Goal: Task Accomplishment & Management: Manage account settings

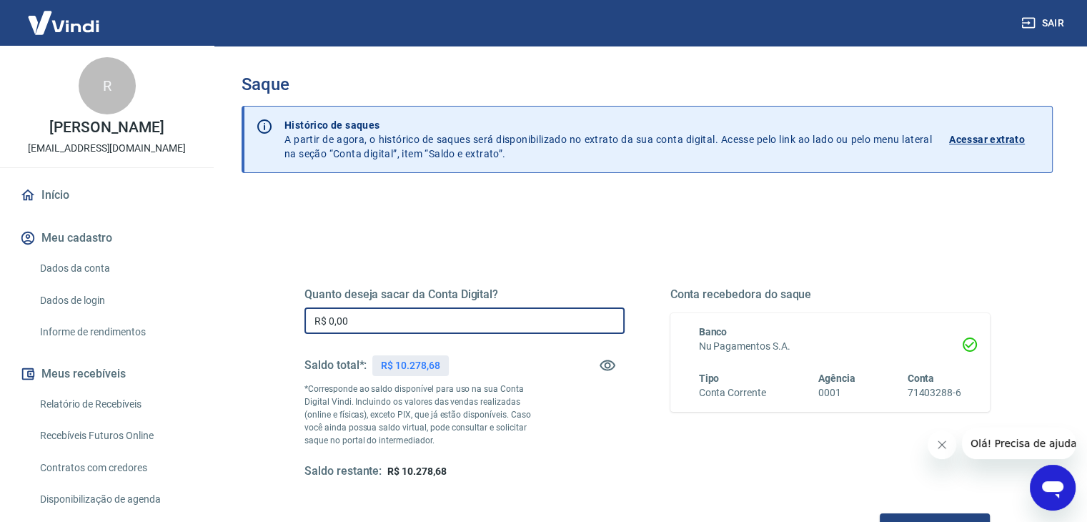
click at [417, 313] on input "R$ 0,00" at bounding box center [464, 320] width 320 height 26
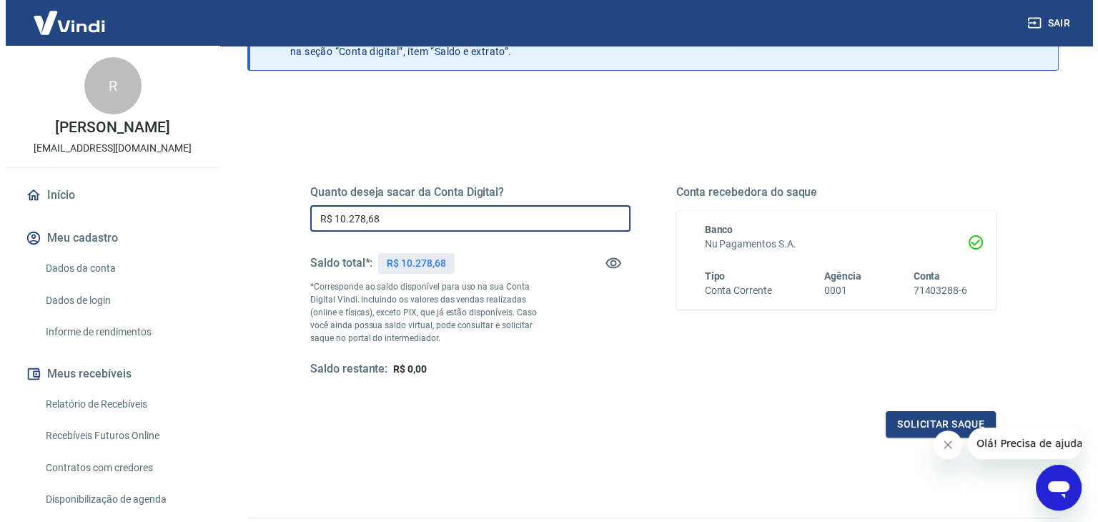
scroll to position [184, 0]
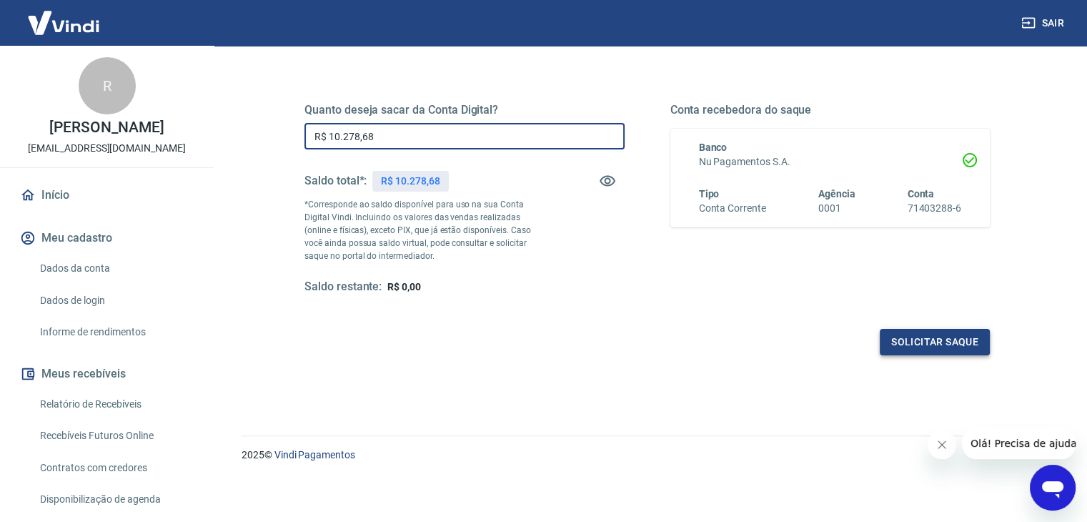
type input "R$ 10.278,68"
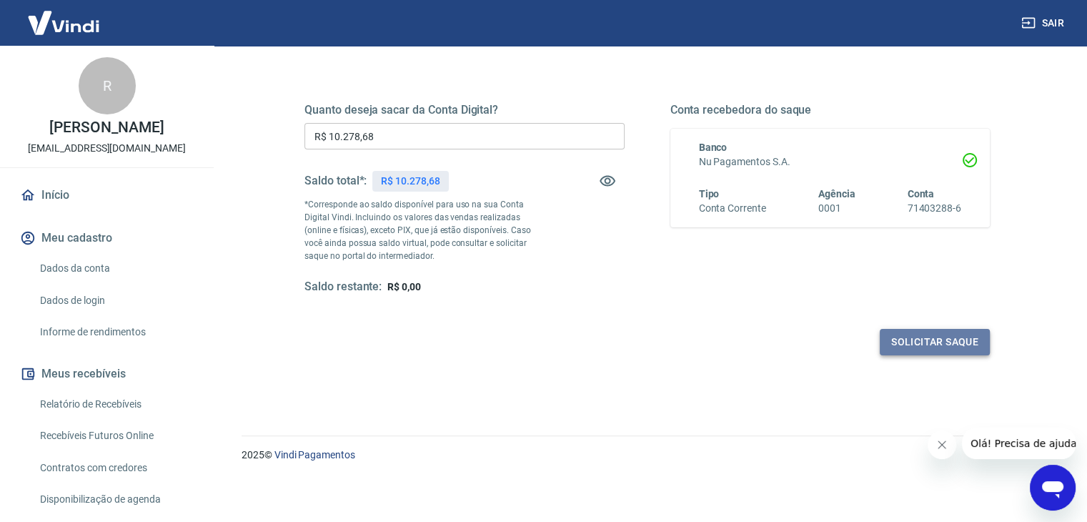
click at [937, 332] on button "Solicitar saque" at bounding box center [935, 342] width 110 height 26
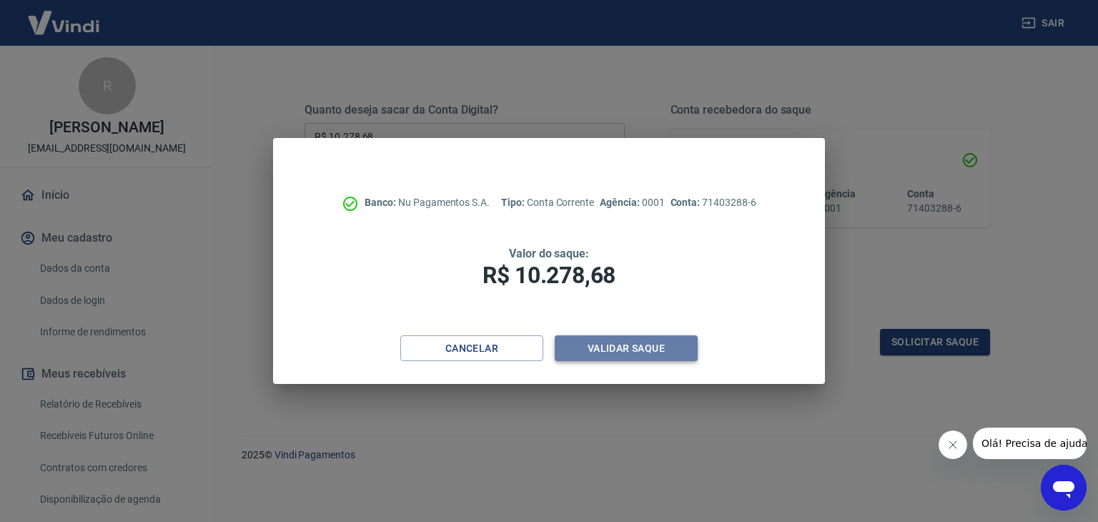
click at [593, 352] on button "Validar saque" at bounding box center [626, 348] width 143 height 26
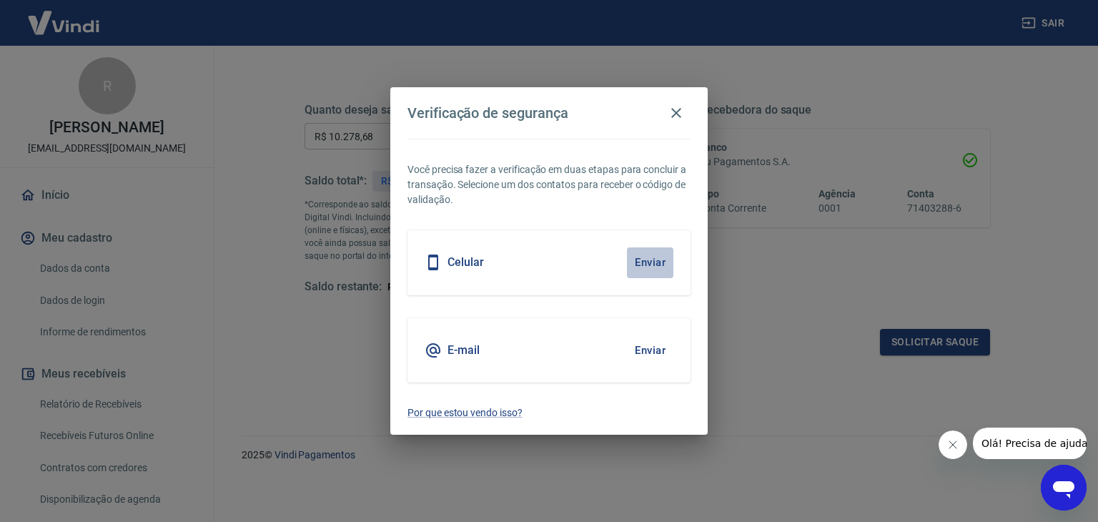
click at [653, 263] on button "Enviar" at bounding box center [650, 262] width 46 height 30
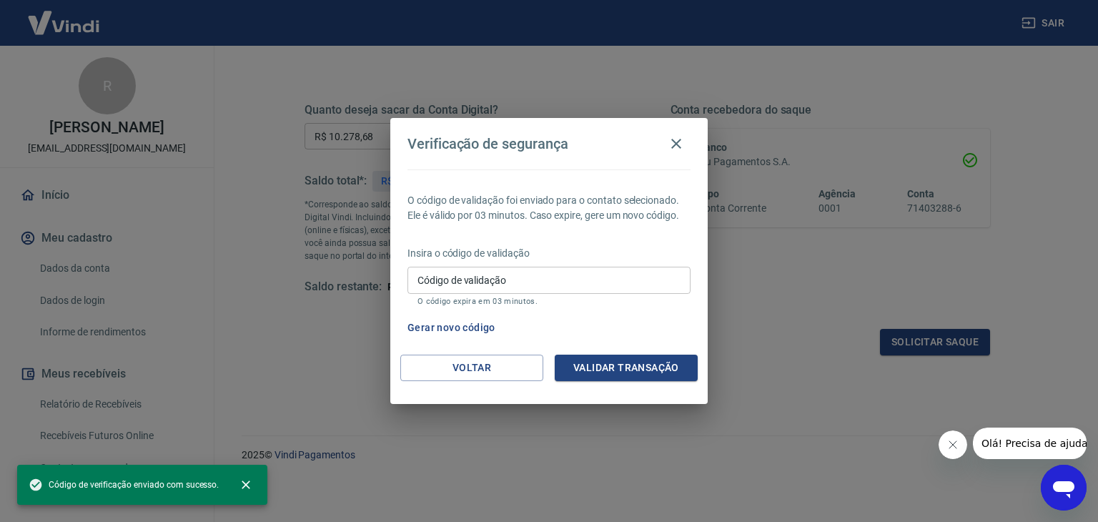
click at [482, 271] on div "Código de validação Código de validação O código expira em 03 minutos." at bounding box center [548, 286] width 283 height 39
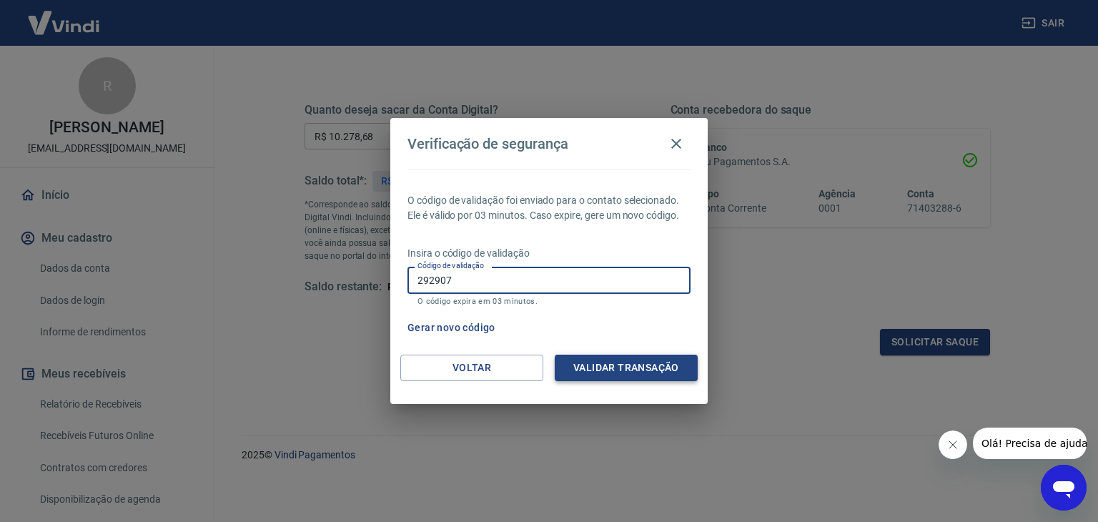
type input "292907"
click at [652, 372] on button "Validar transação" at bounding box center [626, 367] width 143 height 26
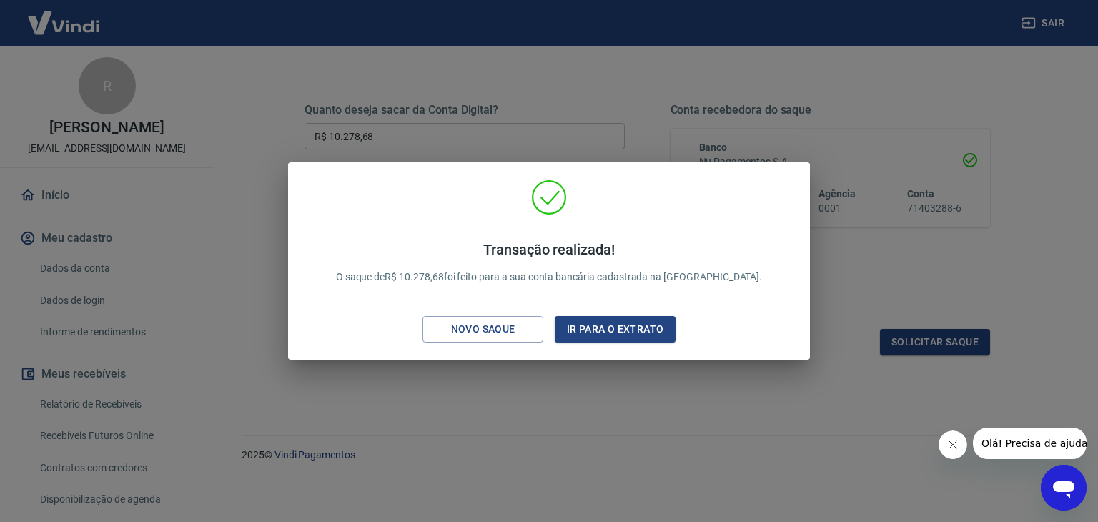
click at [701, 126] on div "Transação realizada! O saque de R$ 10.278,68 foi feito para a sua conta bancári…" at bounding box center [549, 261] width 1098 height 522
